Goal: Transaction & Acquisition: Purchase product/service

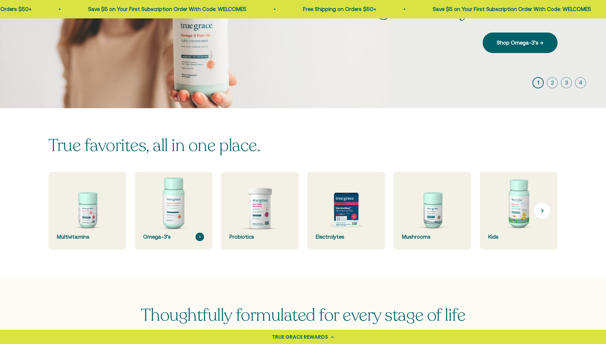
click at [180, 208] on img at bounding box center [173, 211] width 82 height 82
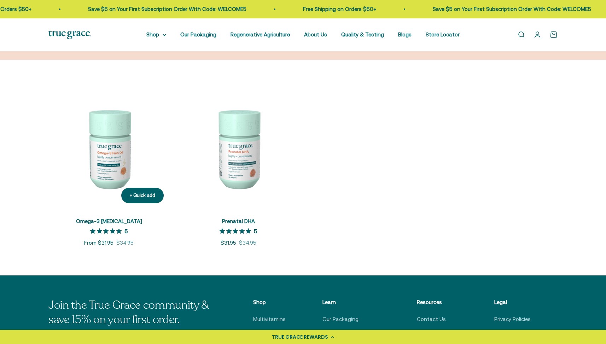
click at [124, 158] on img at bounding box center [108, 148] width 121 height 121
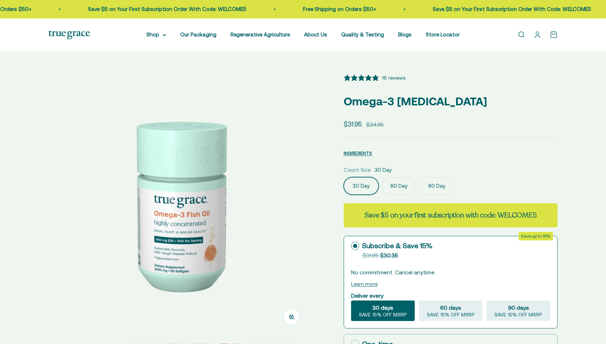
select select "3"
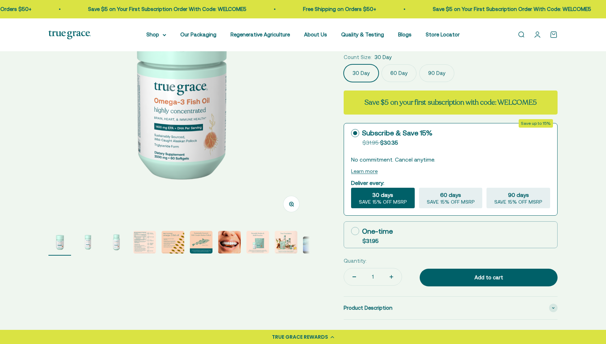
click at [92, 245] on img "Go to item 2" at bounding box center [88, 242] width 23 height 23
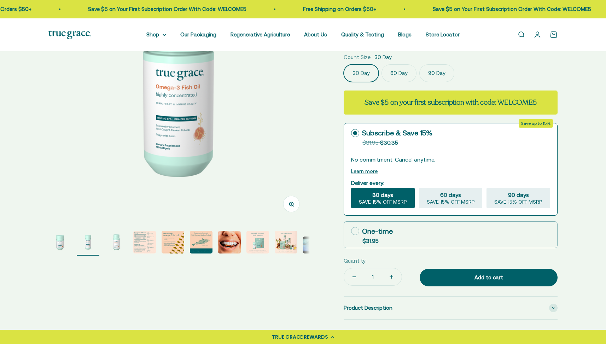
click at [117, 245] on img "Go to item 3" at bounding box center [116, 242] width 23 height 23
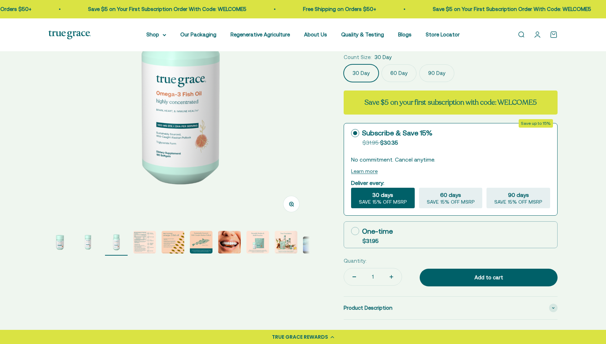
click at [146, 247] on img "Go to item 4" at bounding box center [144, 242] width 23 height 23
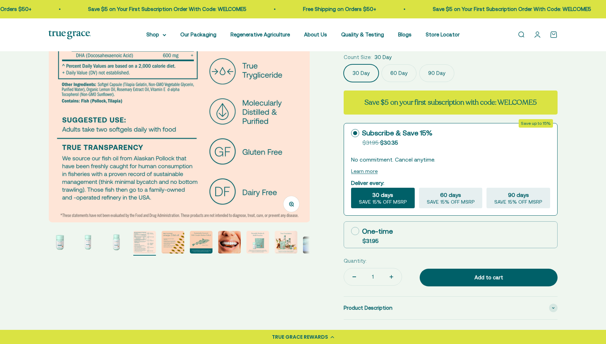
click at [172, 248] on img "Go to item 5" at bounding box center [172, 242] width 23 height 23
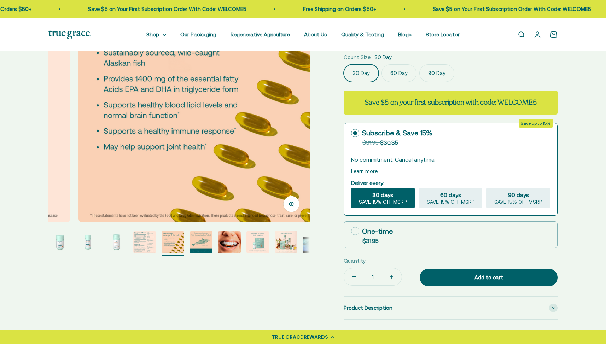
scroll to position [0, 1079]
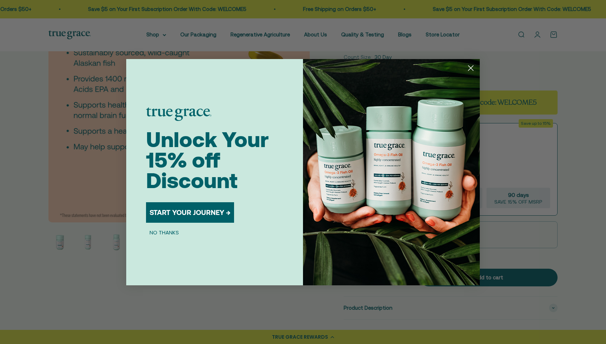
click at [472, 66] on icon "Close dialog" at bounding box center [470, 67] width 5 height 5
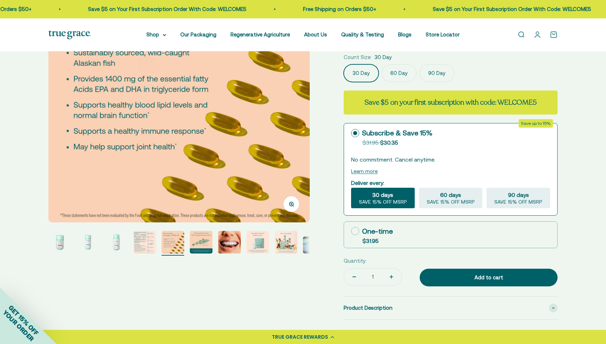
click at [258, 242] on img "Go to item 8" at bounding box center [257, 242] width 23 height 23
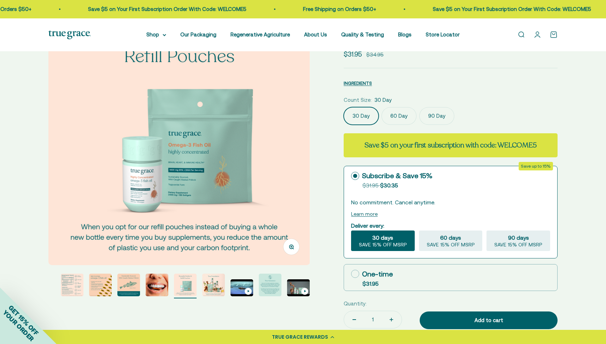
scroll to position [69, 0]
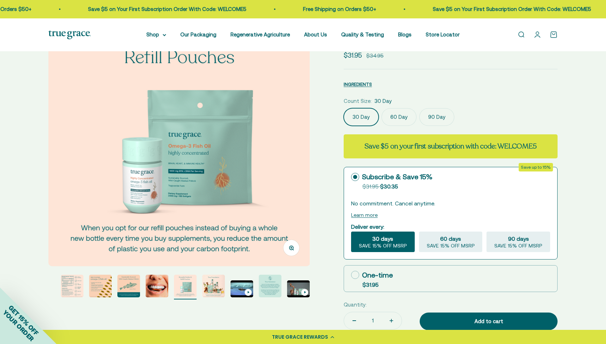
click at [268, 290] on img "Go to item 11" at bounding box center [270, 286] width 23 height 23
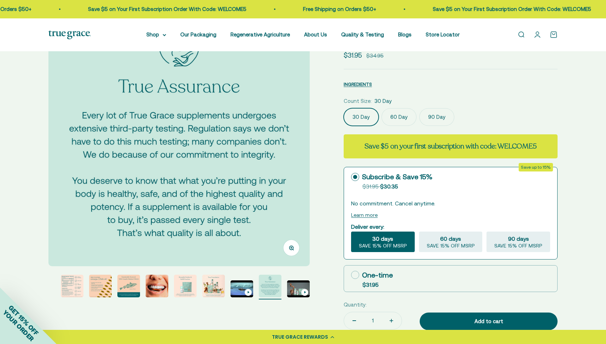
click at [215, 289] on img "Go to item 9" at bounding box center [213, 286] width 23 height 23
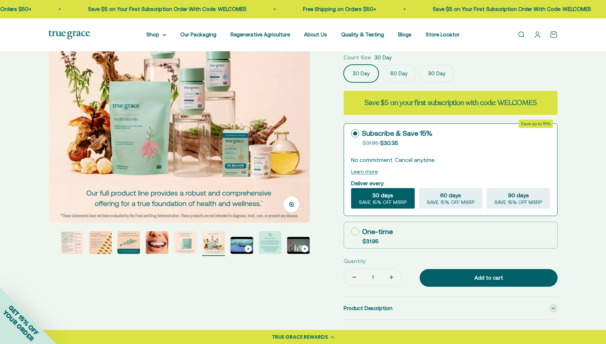
scroll to position [138, 0]
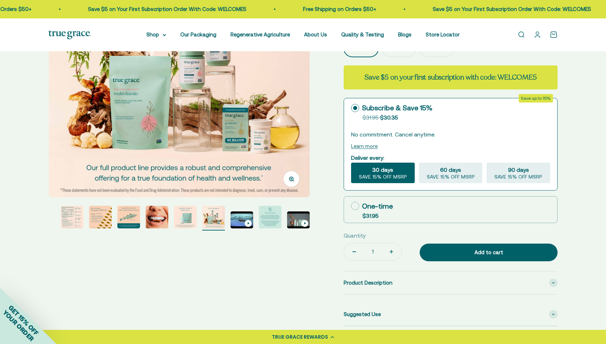
click at [78, 214] on img "Go to item 4" at bounding box center [72, 217] width 23 height 23
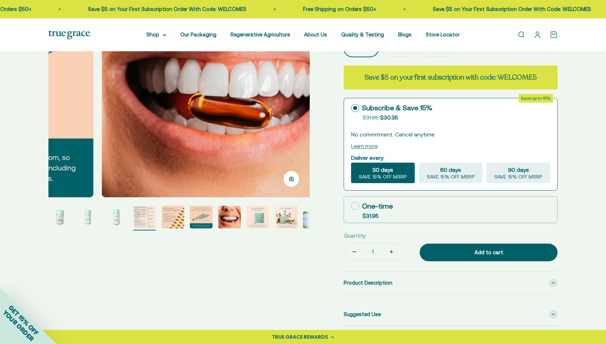
scroll to position [0, 0]
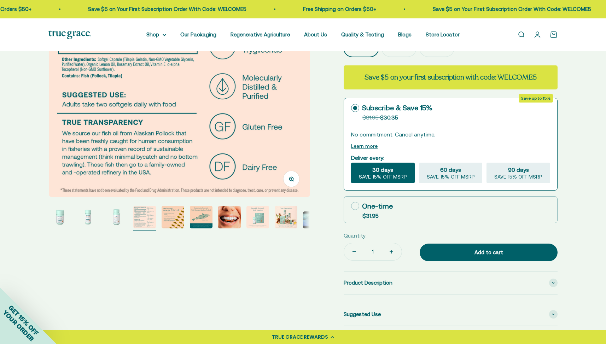
click at [62, 215] on img "Go to item 1" at bounding box center [59, 217] width 23 height 23
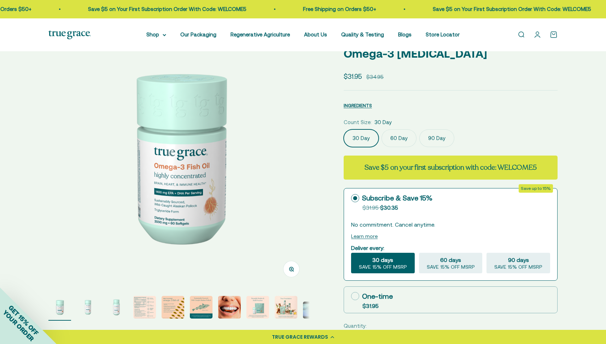
scroll to position [48, 0]
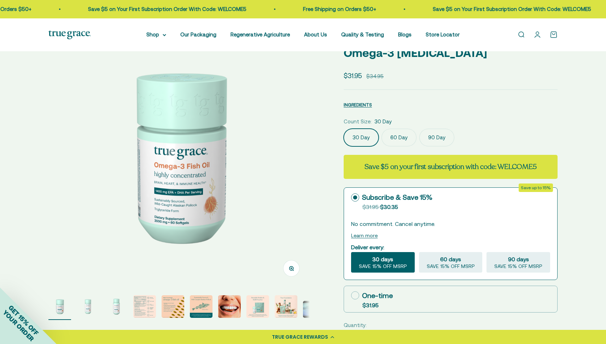
click at [290, 312] on img "Go to item 9" at bounding box center [286, 306] width 23 height 23
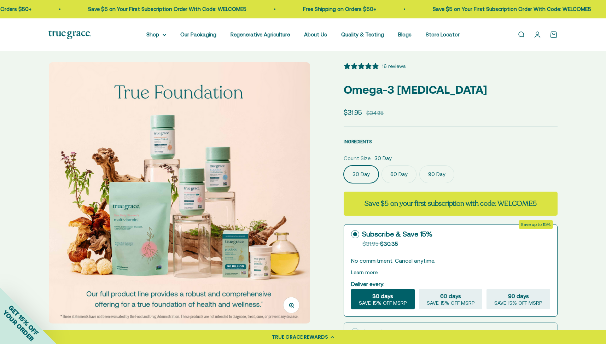
scroll to position [0, 0]
